Goal: Task Accomplishment & Management: Manage account settings

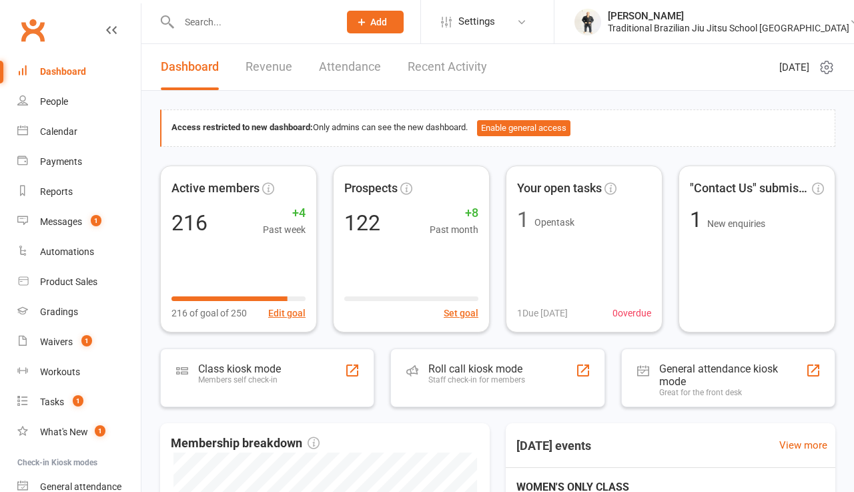
click at [203, 29] on input "text" at bounding box center [252, 22] width 155 height 19
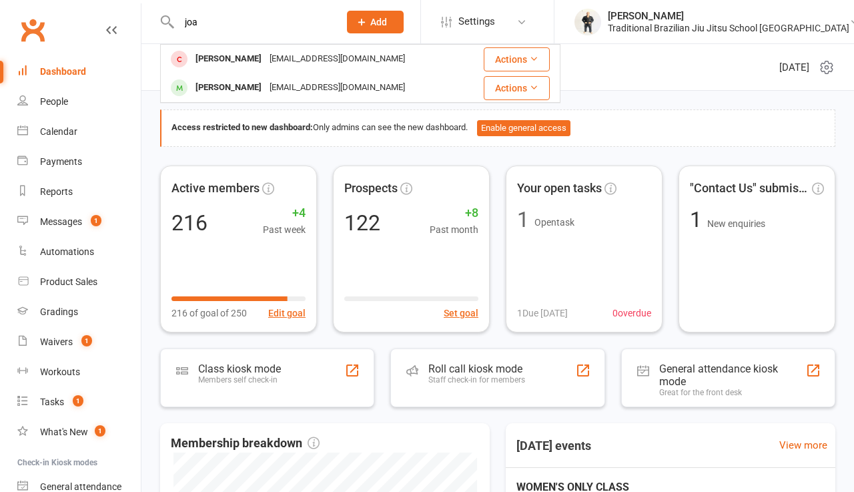
type input "job"
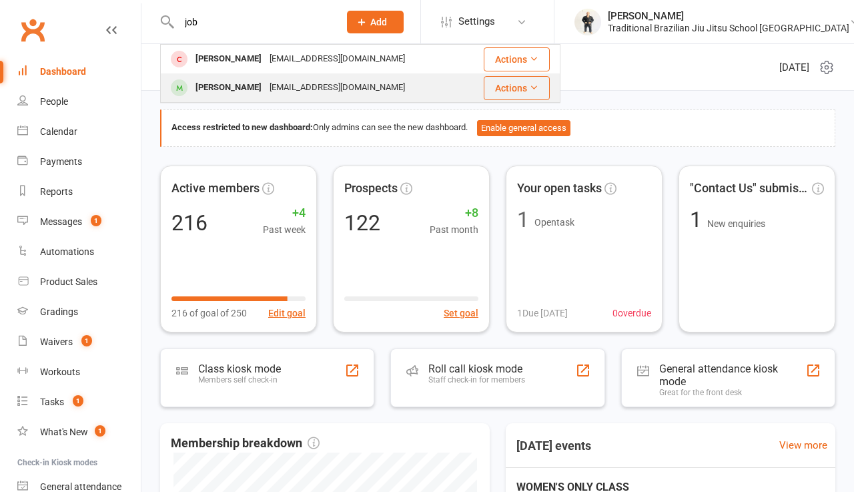
drag, startPoint x: 203, startPoint y: 44, endPoint x: 226, endPoint y: 87, distance: 48.3
click at [226, 87] on div "[PERSON_NAME]" at bounding box center [228, 87] width 74 height 19
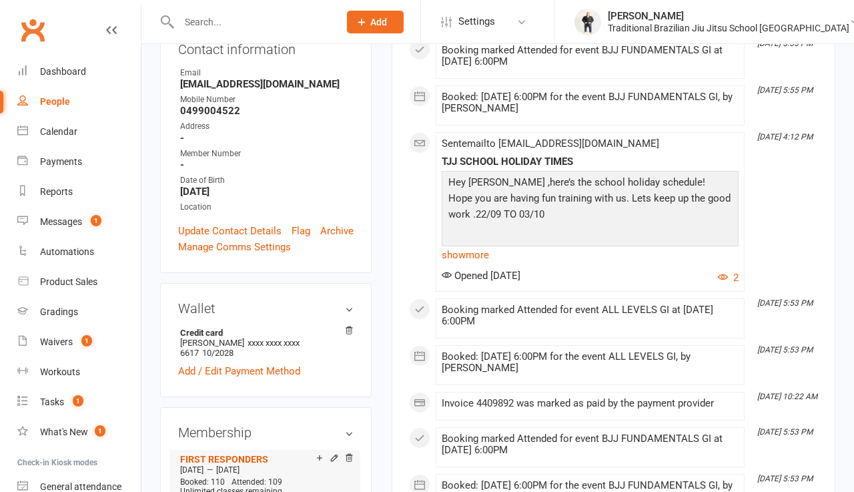
scroll to position [340, 0]
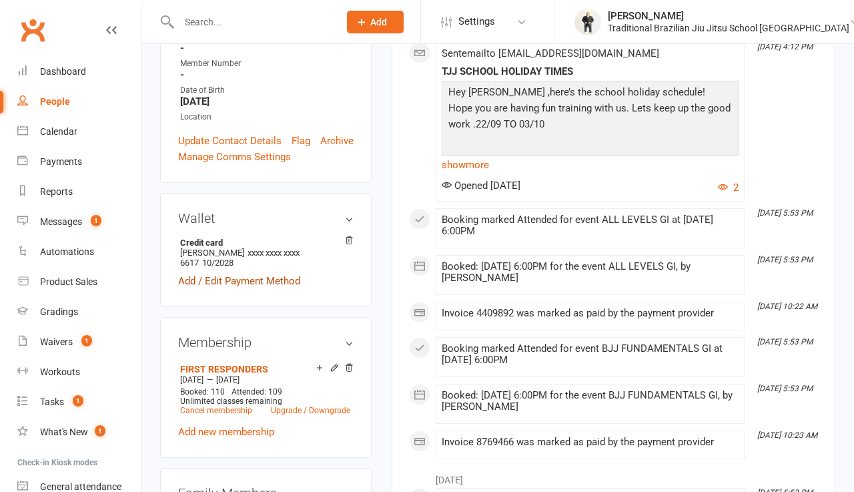
click at [249, 273] on link "Add / Edit Payment Method" at bounding box center [239, 281] width 122 height 16
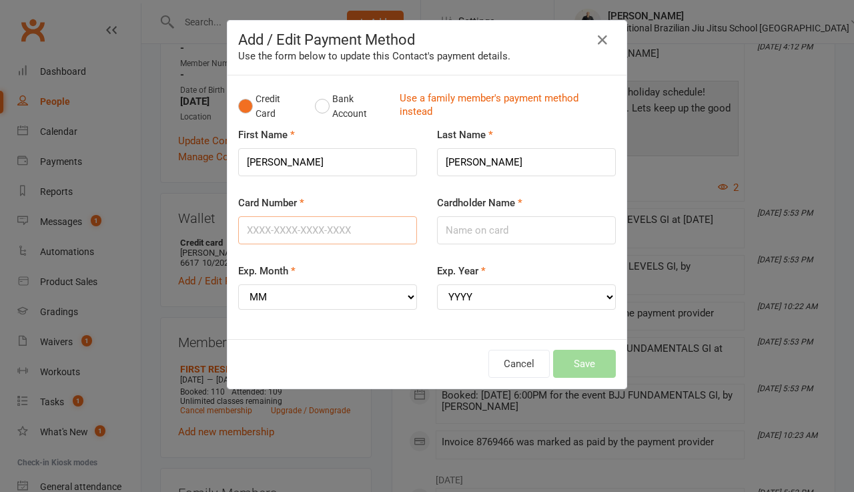
click at [318, 233] on input "Card Number" at bounding box center [327, 230] width 179 height 28
click at [328, 107] on button "Bank Account" at bounding box center [352, 106] width 74 height 41
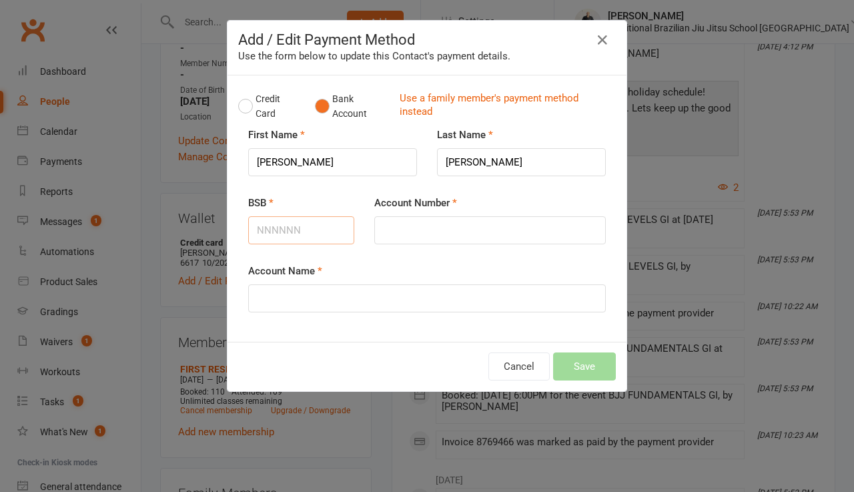
click at [273, 239] on input "BSB" at bounding box center [301, 230] width 106 height 28
type input "014636"
click at [424, 239] on input "Account Number" at bounding box center [489, 230] width 231 height 28
type input "646358749"
click at [406, 299] on input "Account Name" at bounding box center [427, 298] width 358 height 28
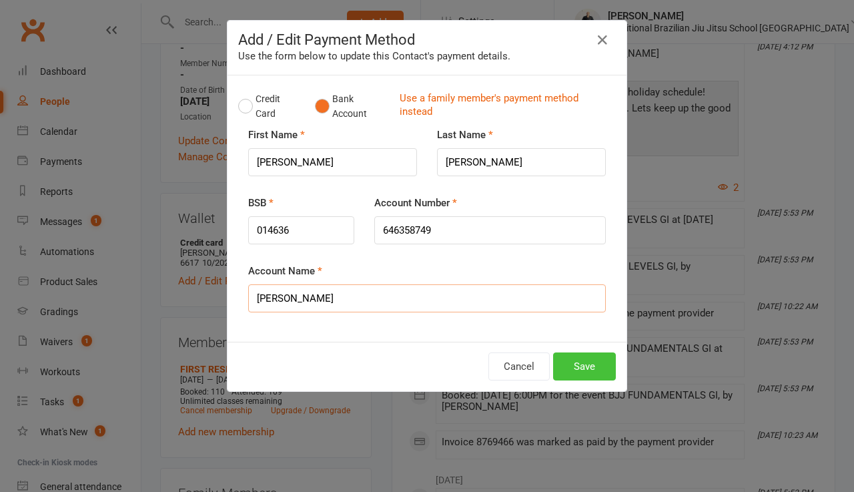
type input "[PERSON_NAME]"
click at [596, 362] on button "Save" at bounding box center [584, 366] width 63 height 28
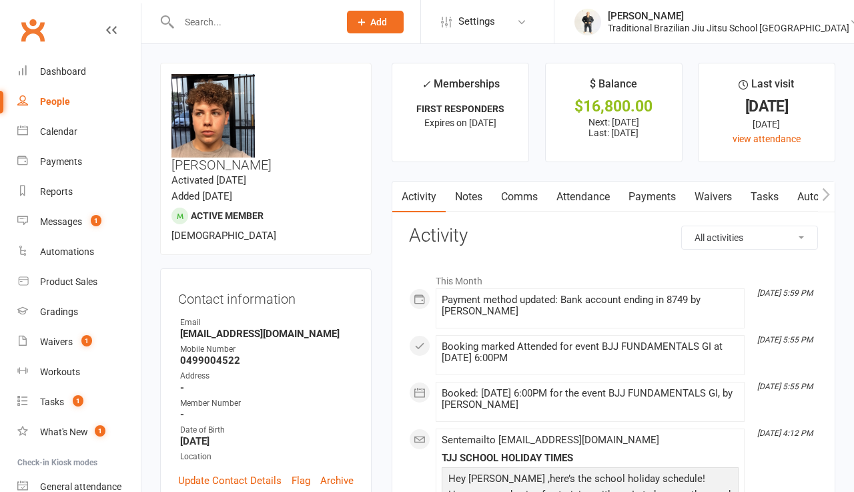
scroll to position [0, 0]
click at [657, 191] on link "Payments" at bounding box center [652, 196] width 66 height 31
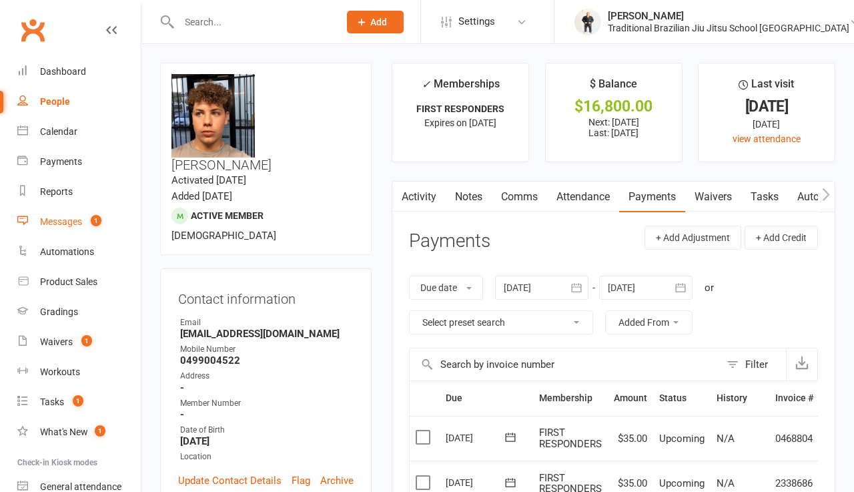
click at [71, 225] on div "Messages" at bounding box center [61, 221] width 42 height 11
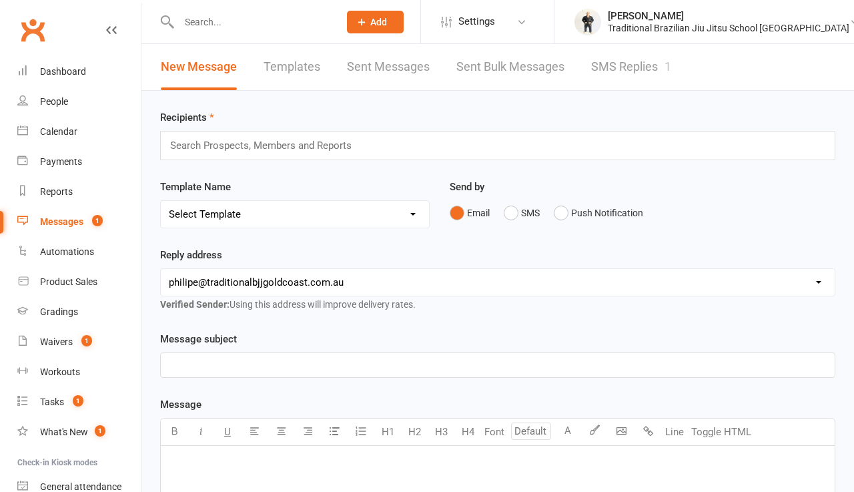
click at [632, 77] on link "SMS Replies 1" at bounding box center [631, 67] width 80 height 46
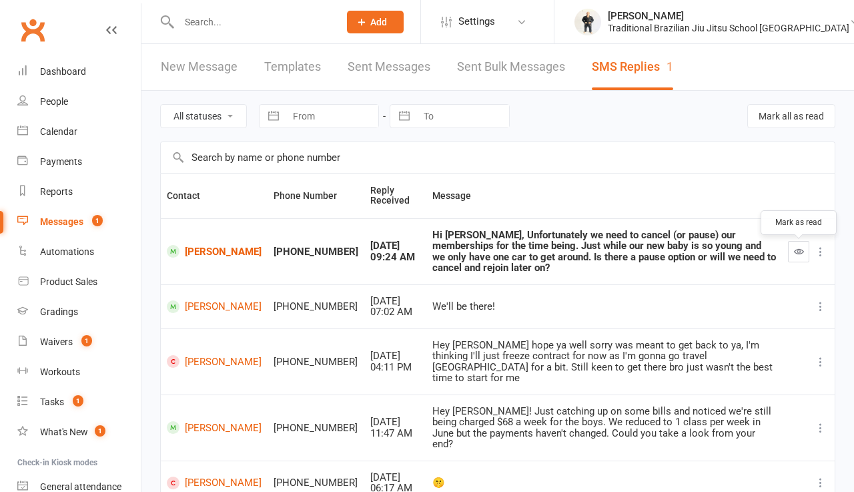
click at [791, 259] on button "button" at bounding box center [798, 251] width 21 height 21
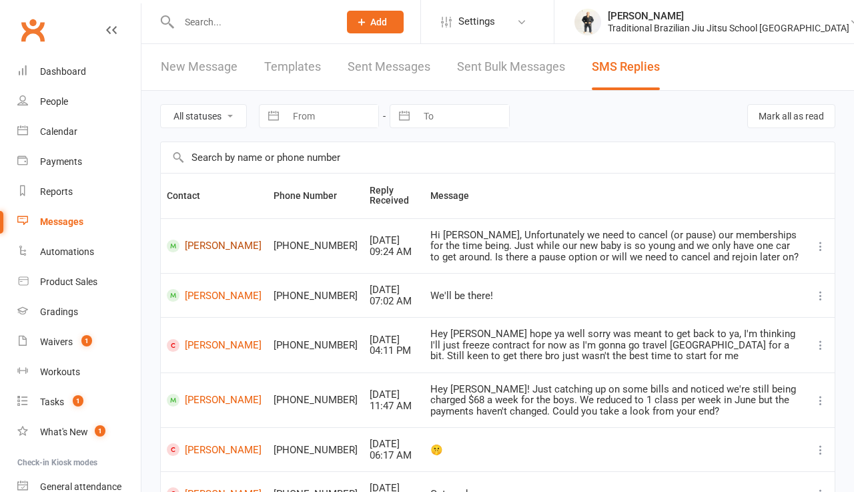
click at [190, 252] on link "[PERSON_NAME]" at bounding box center [214, 245] width 95 height 13
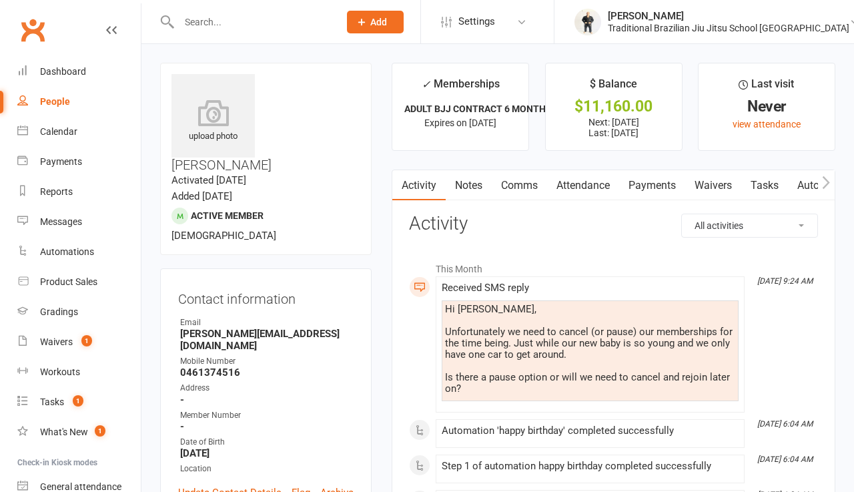
click at [538, 188] on link "Comms" at bounding box center [519, 185] width 55 height 31
